Goal: Check status: Check status

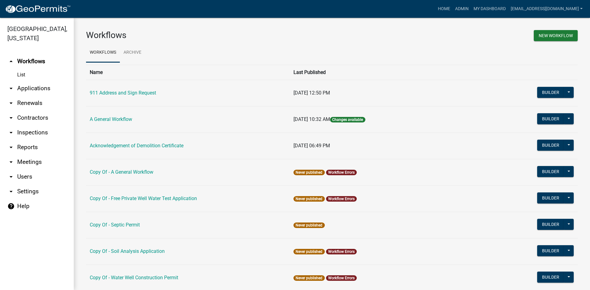
click at [22, 69] on link "List" at bounding box center [37, 75] width 74 height 12
click at [14, 85] on icon "arrow_drop_down" at bounding box center [10, 88] width 7 height 7
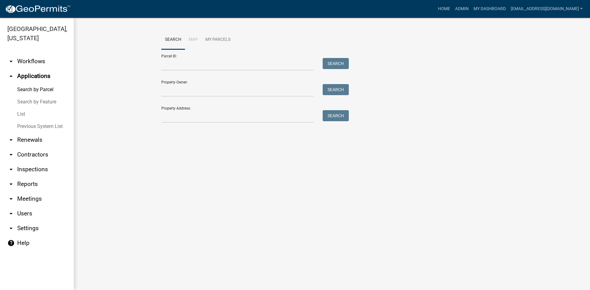
click at [33, 108] on link "List" at bounding box center [37, 114] width 74 height 12
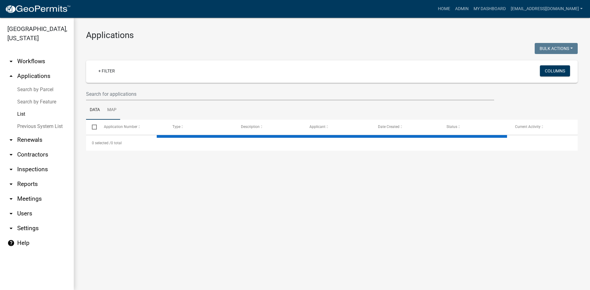
select select "3: 100"
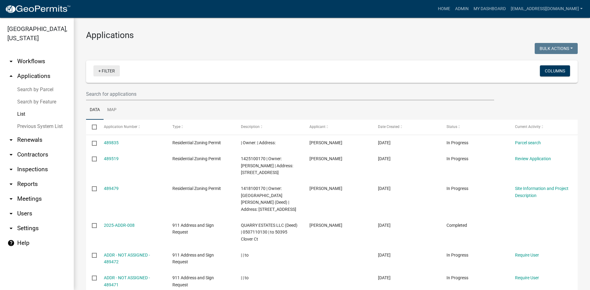
click at [99, 72] on link "+ Filter" at bounding box center [106, 70] width 26 height 11
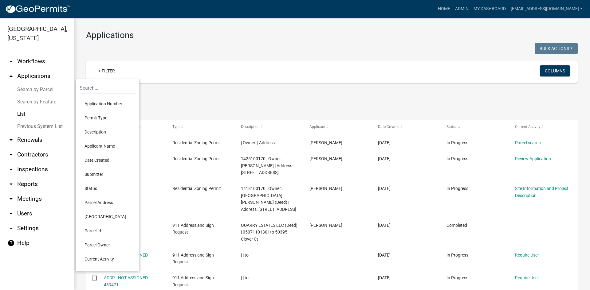
click at [229, 110] on ul "Data Map" at bounding box center [331, 109] width 491 height 19
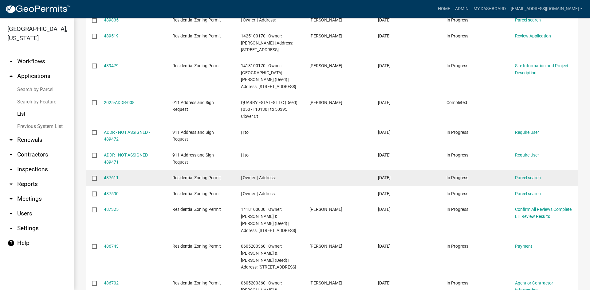
scroll to position [61, 0]
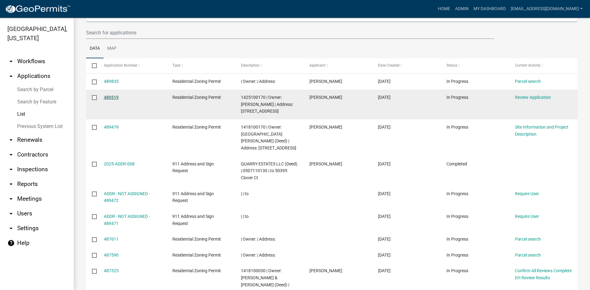
click at [111, 97] on link "489519" at bounding box center [111, 97] width 15 height 5
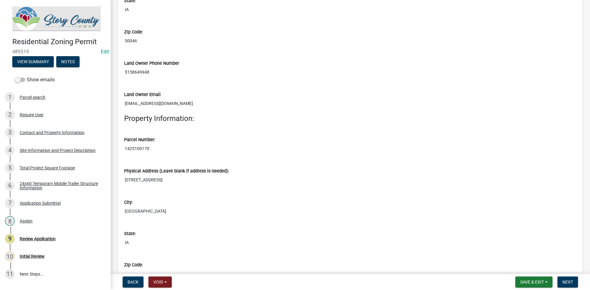
scroll to position [430, 0]
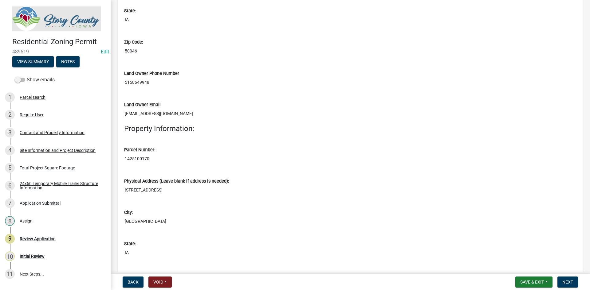
click at [148, 189] on input "[STREET_ADDRESS]" at bounding box center [350, 190] width 452 height 11
click at [149, 189] on input "[STREET_ADDRESS]" at bounding box center [350, 190] width 452 height 11
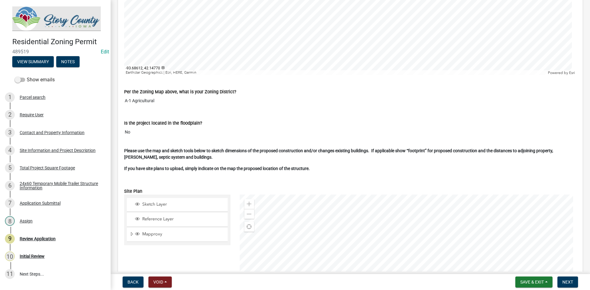
scroll to position [1075, 0]
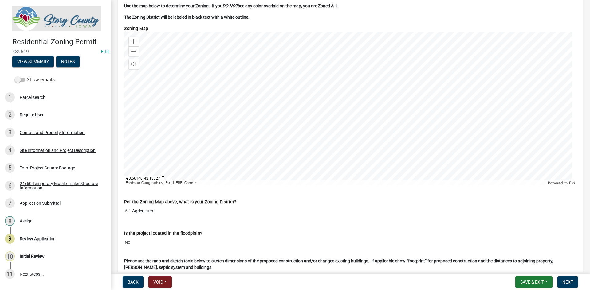
scroll to position [860, 0]
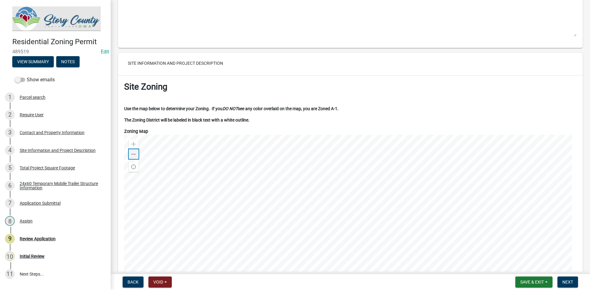
click at [132, 155] on span at bounding box center [133, 154] width 5 height 5
click at [306, 135] on div at bounding box center [350, 212] width 452 height 154
click at [133, 142] on div "Zoom in" at bounding box center [134, 144] width 10 height 10
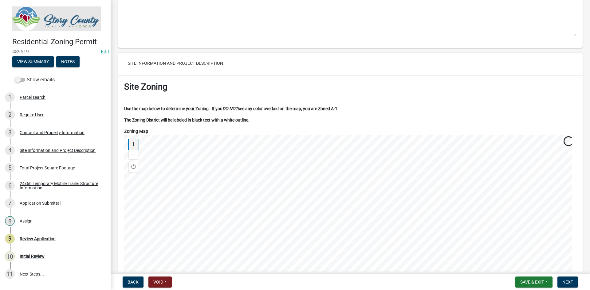
click at [133, 142] on div "Zoom in" at bounding box center [134, 144] width 10 height 10
click at [133, 155] on span at bounding box center [133, 154] width 5 height 5
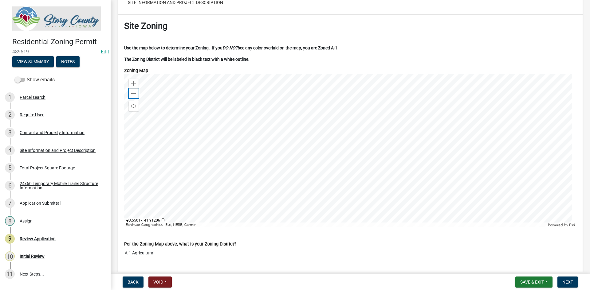
scroll to position [921, 0]
click at [310, 199] on div at bounding box center [350, 150] width 452 height 154
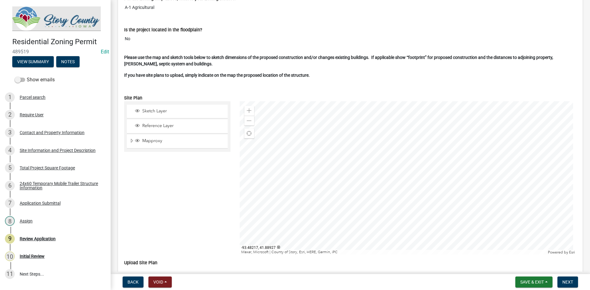
scroll to position [1167, 0]
click at [244, 105] on div "Zoom in" at bounding box center [249, 110] width 10 height 10
click at [335, 122] on div at bounding box center [408, 178] width 337 height 154
click at [247, 124] on div "Zoom out" at bounding box center [249, 120] width 10 height 10
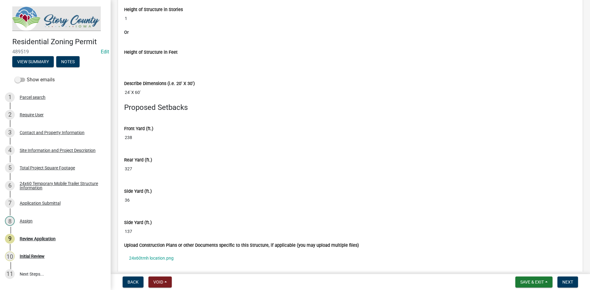
scroll to position [3286, 0]
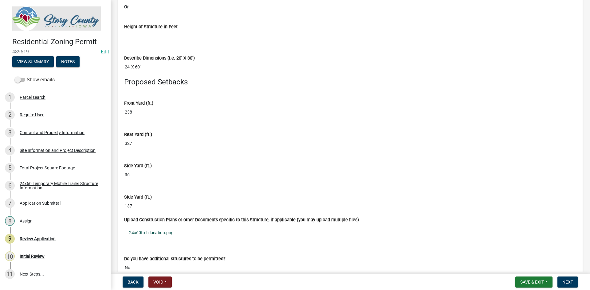
click at [148, 232] on link "24x60tmh location.png" at bounding box center [350, 233] width 452 height 14
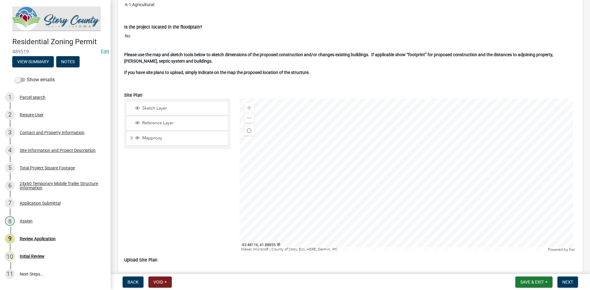
scroll to position [1178, 0]
